Goal: Information Seeking & Learning: Find specific page/section

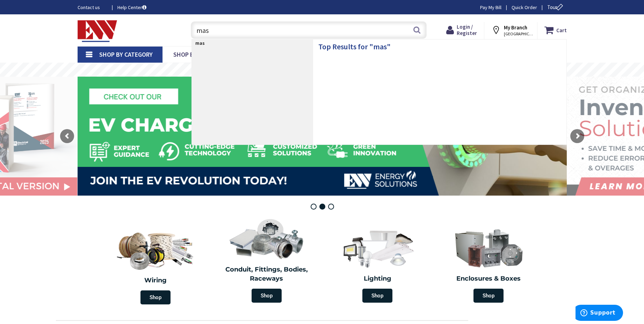
type input "mast"
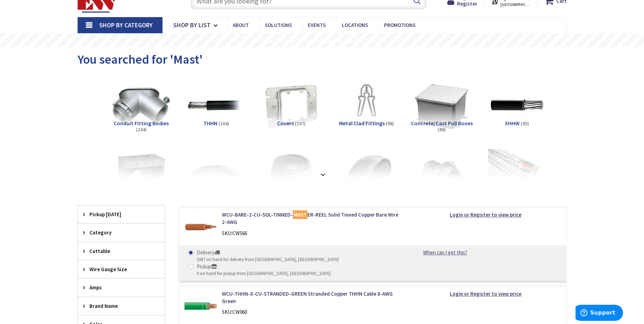
scroll to position [30, 0]
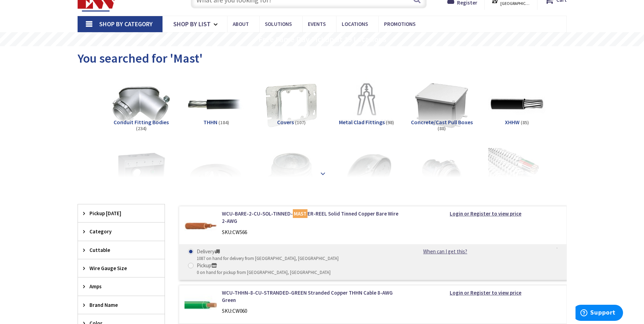
click at [322, 165] on div at bounding box center [322, 158] width 454 height 38
click at [323, 173] on strong at bounding box center [323, 173] width 8 height 8
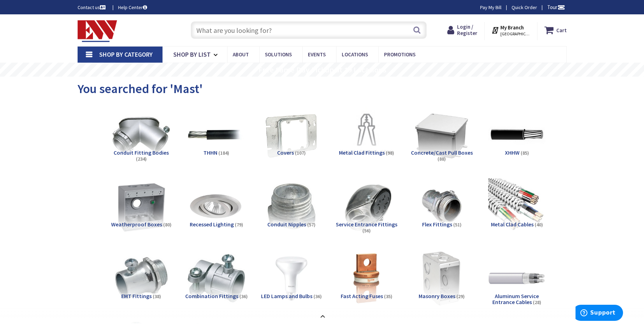
scroll to position [0, 0]
click at [273, 30] on input "text" at bounding box center [309, 29] width 236 height 17
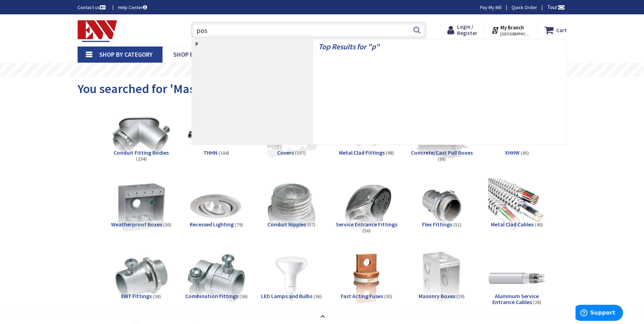
type input "post"
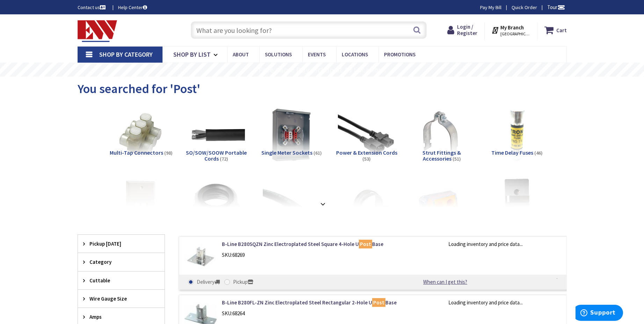
click at [323, 202] on strong at bounding box center [323, 204] width 8 height 8
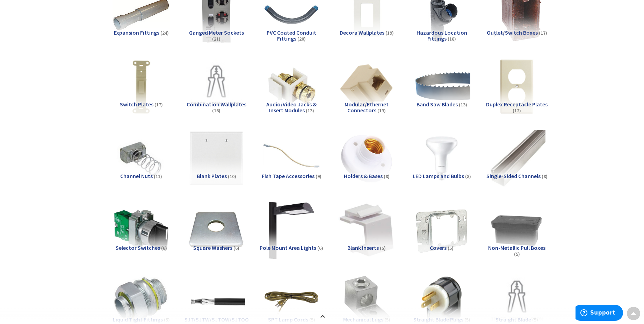
scroll to position [264, 0]
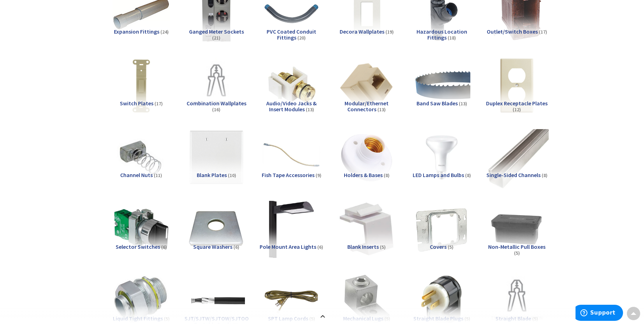
click at [514, 164] on img at bounding box center [516, 156] width 63 height 63
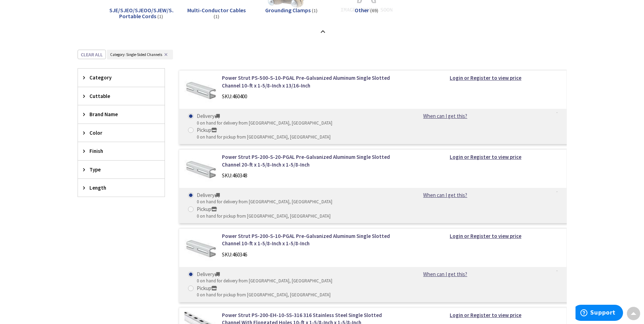
scroll to position [1288, 0]
click at [499, 76] on strong "Login or Register to view price" at bounding box center [486, 77] width 72 height 7
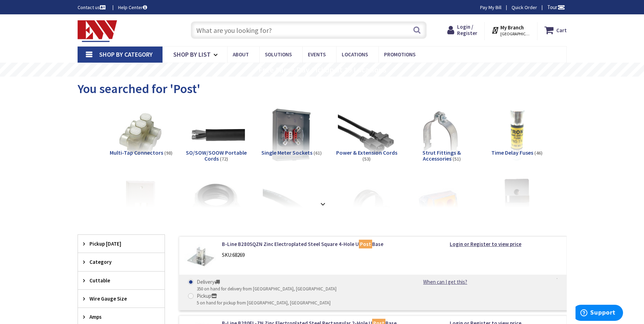
click at [255, 30] on input "text" at bounding box center [309, 29] width 236 height 17
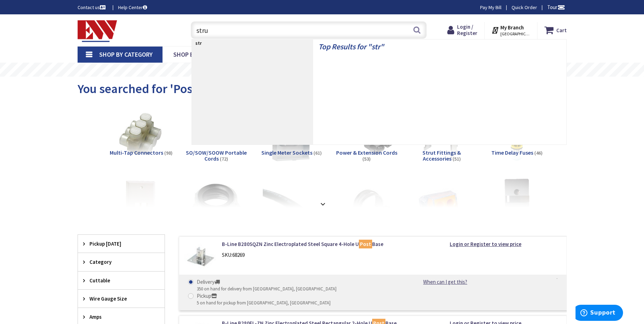
type input "strut"
